Goal: Navigation & Orientation: Find specific page/section

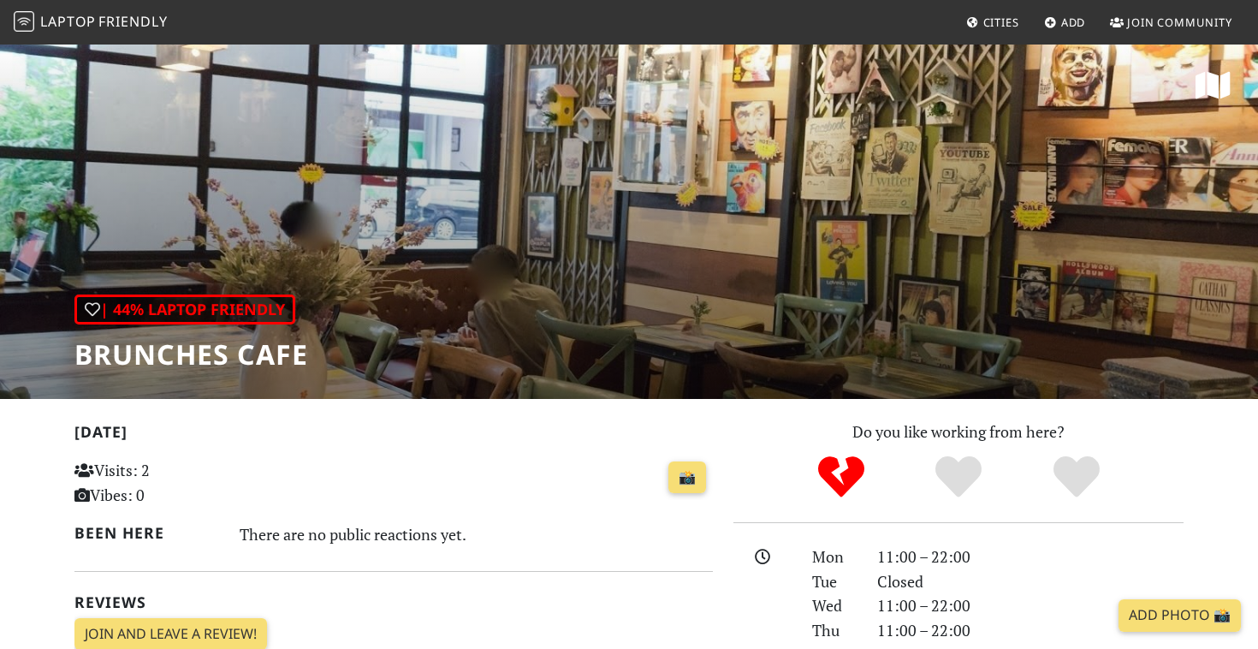
scroll to position [969, 0]
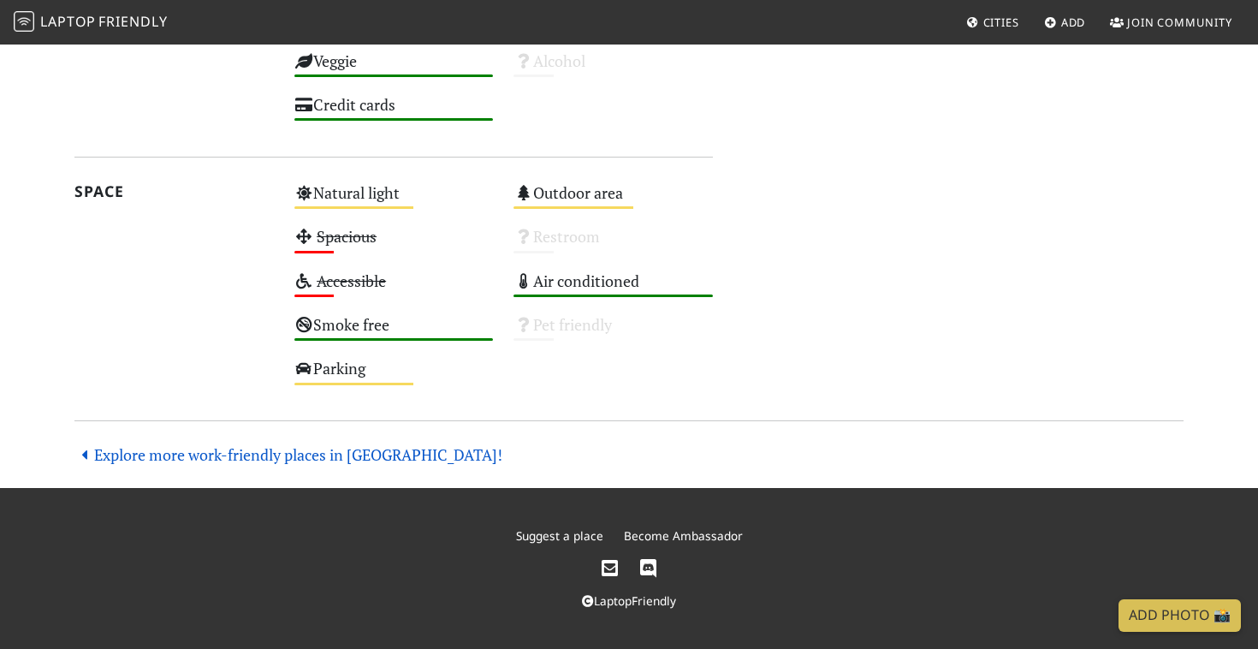
click at [359, 454] on link "Explore more work-friendly places in [GEOGRAPHIC_DATA]!" at bounding box center [288, 454] width 428 height 21
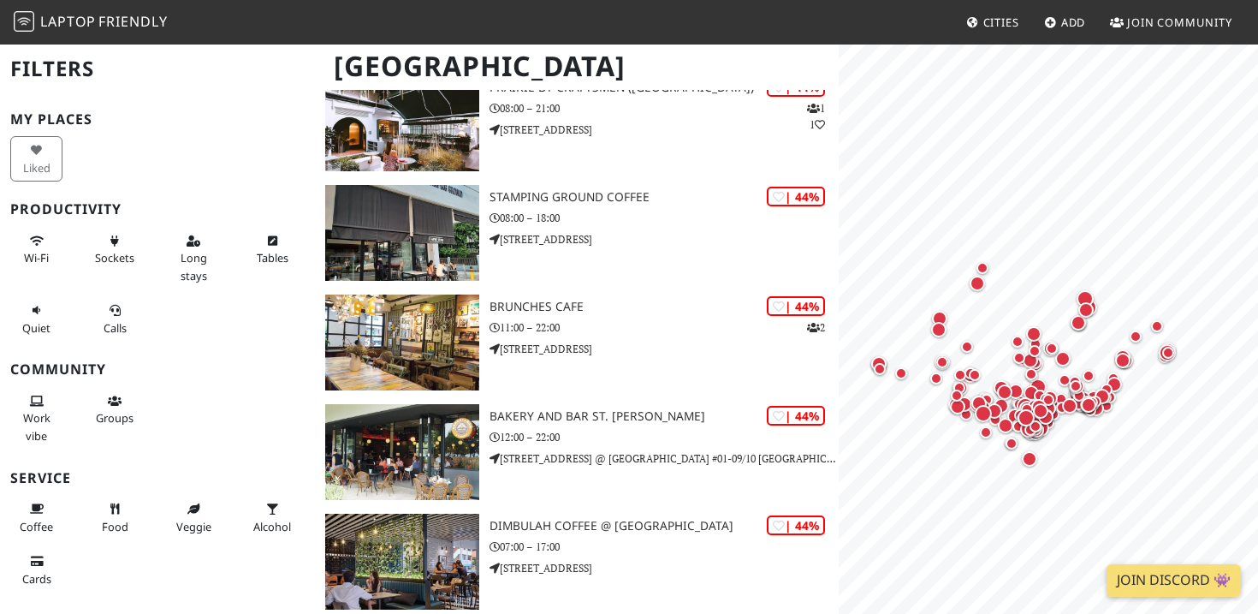
scroll to position [34625, 0]
